Goal: Navigation & Orientation: Find specific page/section

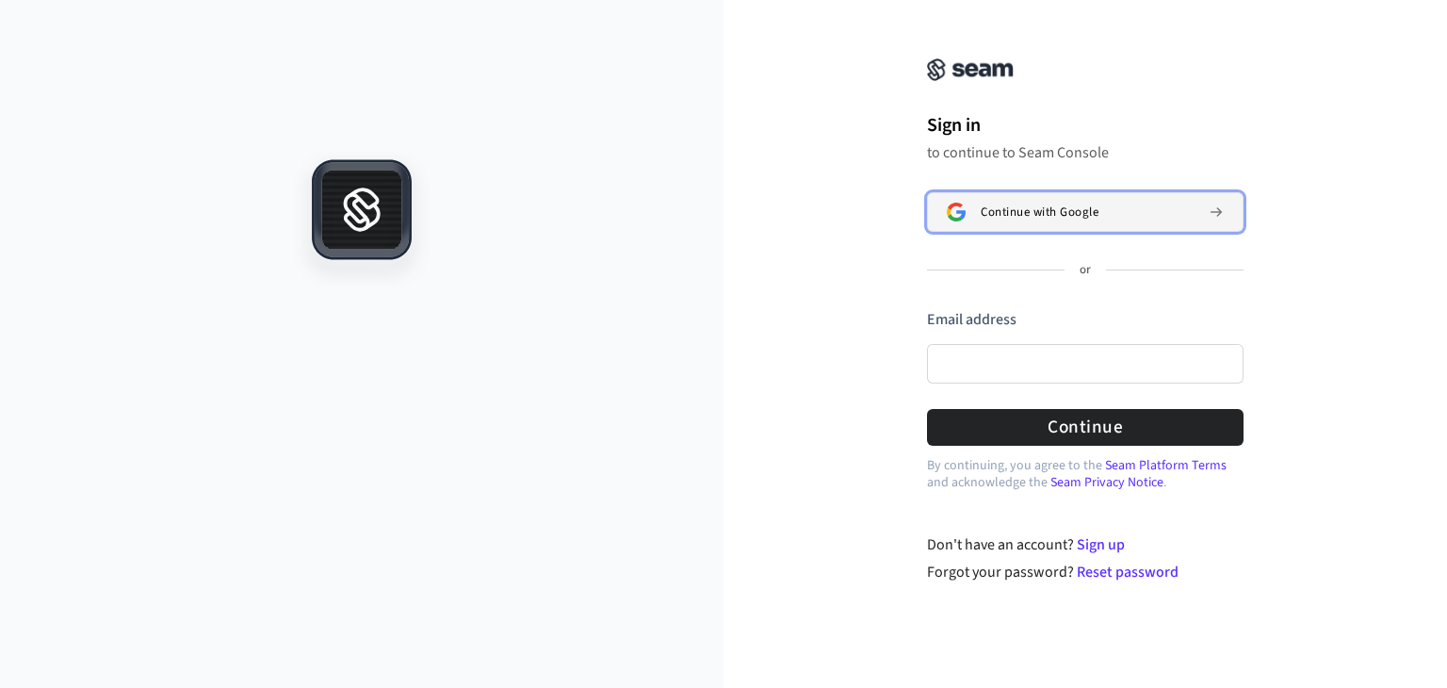
click at [1029, 220] on button "Continue with Google" at bounding box center [1085, 212] width 317 height 40
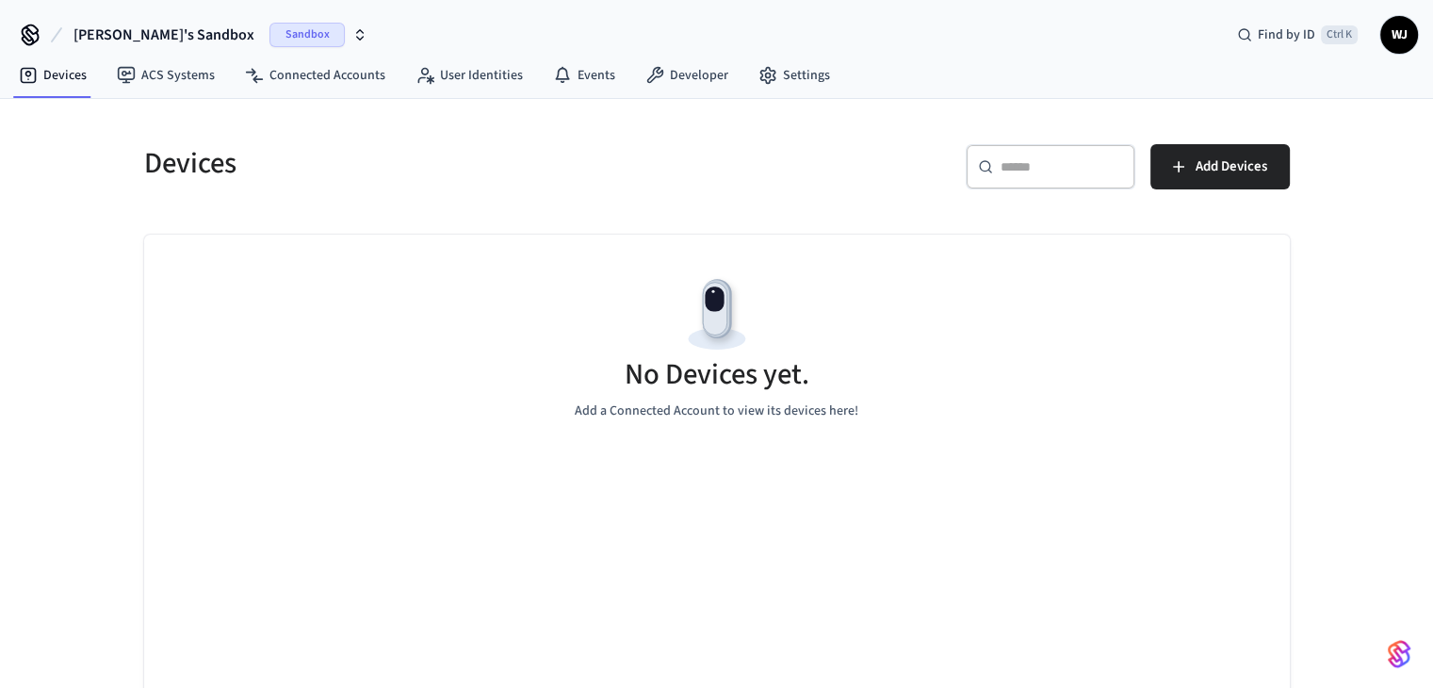
click at [352, 31] on icon "button" at bounding box center [359, 34] width 15 height 15
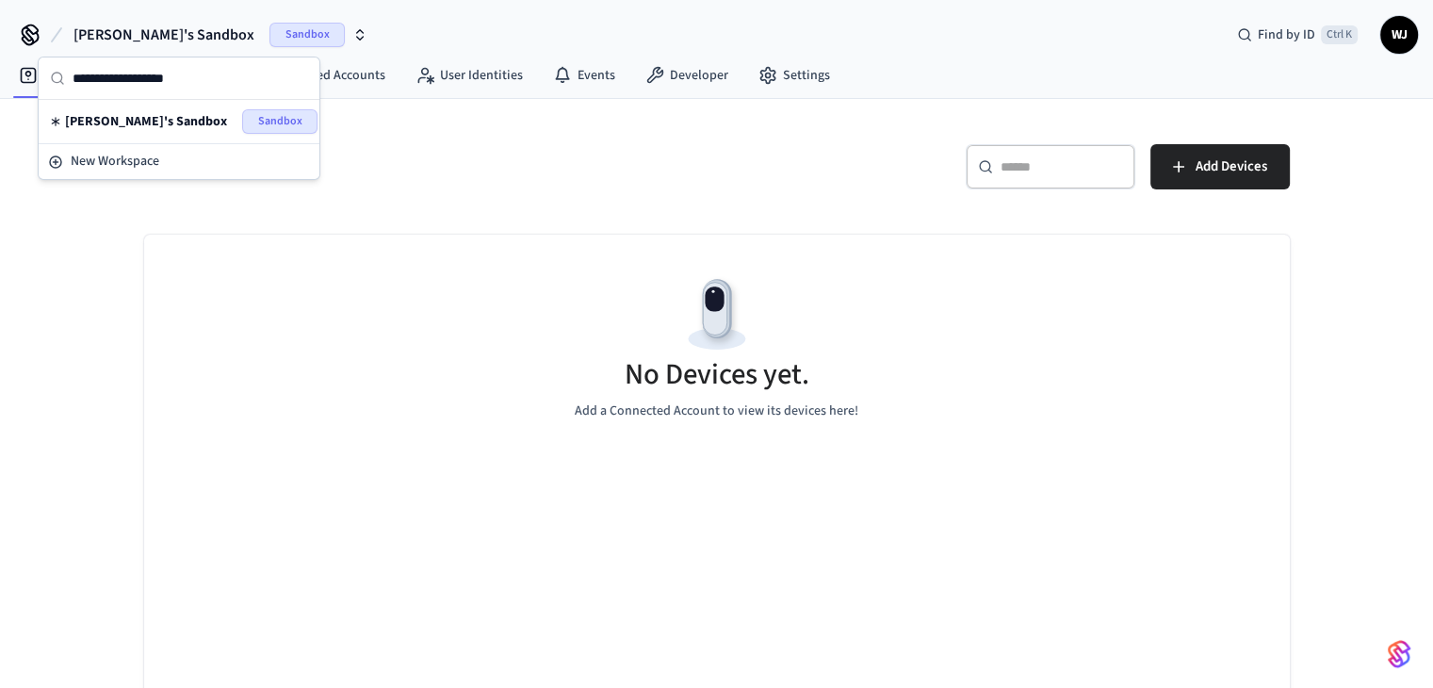
click at [352, 31] on icon "button" at bounding box center [359, 34] width 15 height 15
